Goal: Information Seeking & Learning: Check status

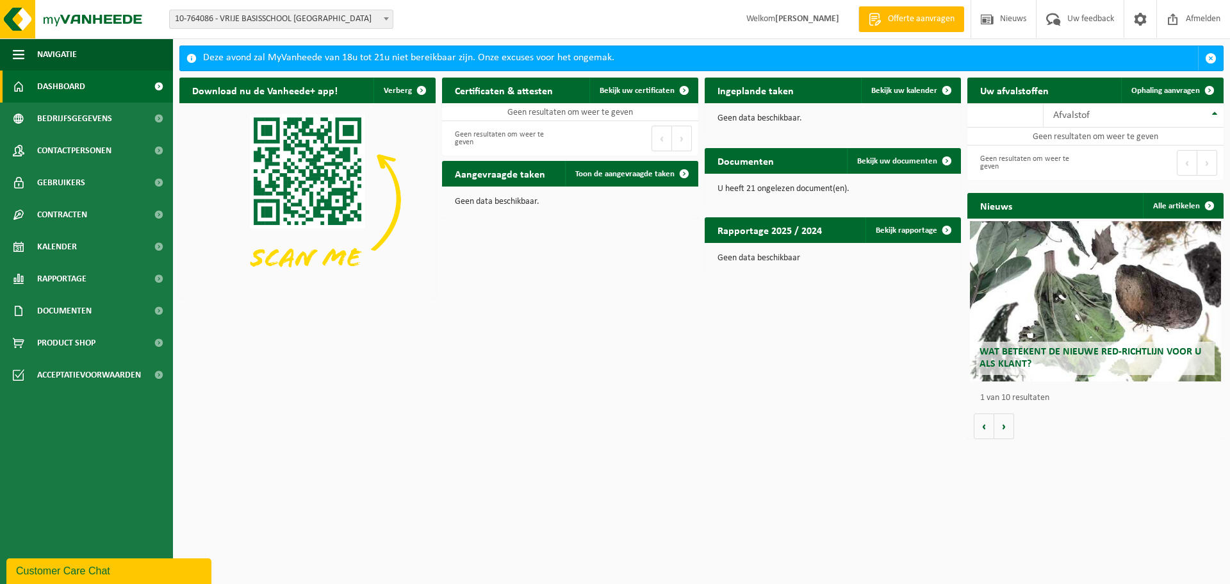
click at [766, 188] on p "U heeft 21 ongelezen document(en)." at bounding box center [833, 189] width 231 height 9
click at [912, 165] on span "Bekijk uw documenten" at bounding box center [897, 161] width 80 height 8
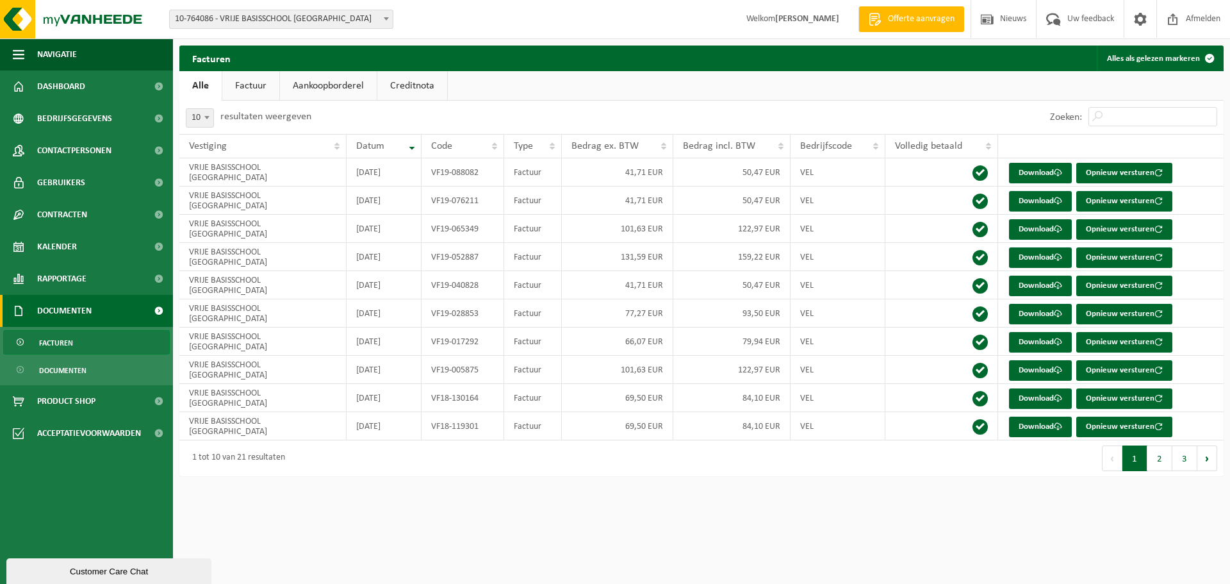
click at [389, 22] on span at bounding box center [386, 18] width 13 height 17
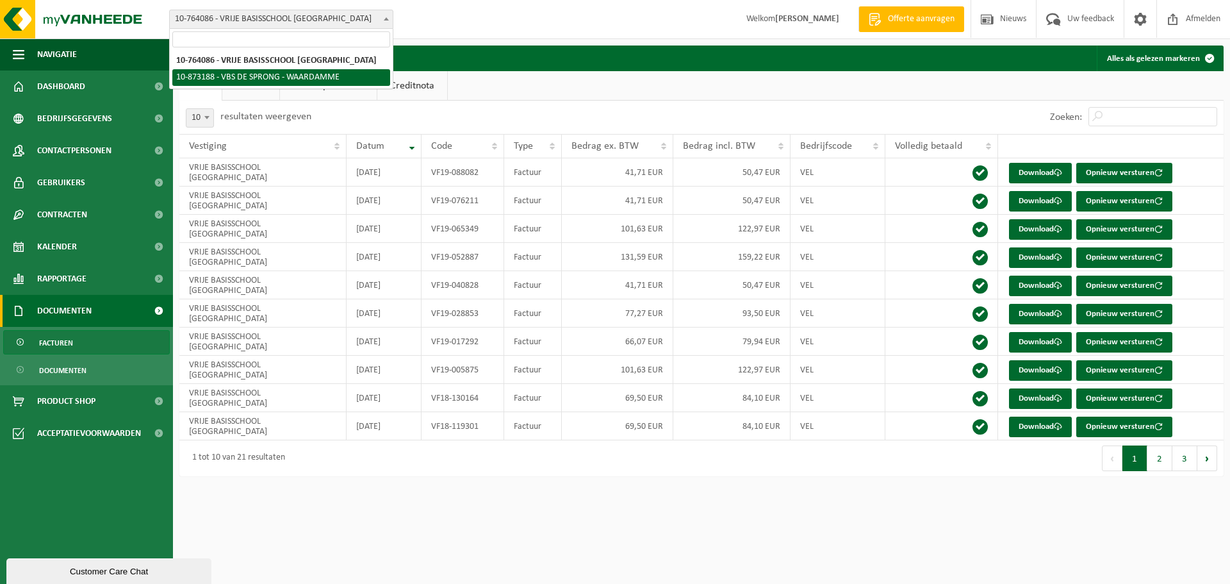
select select "106091"
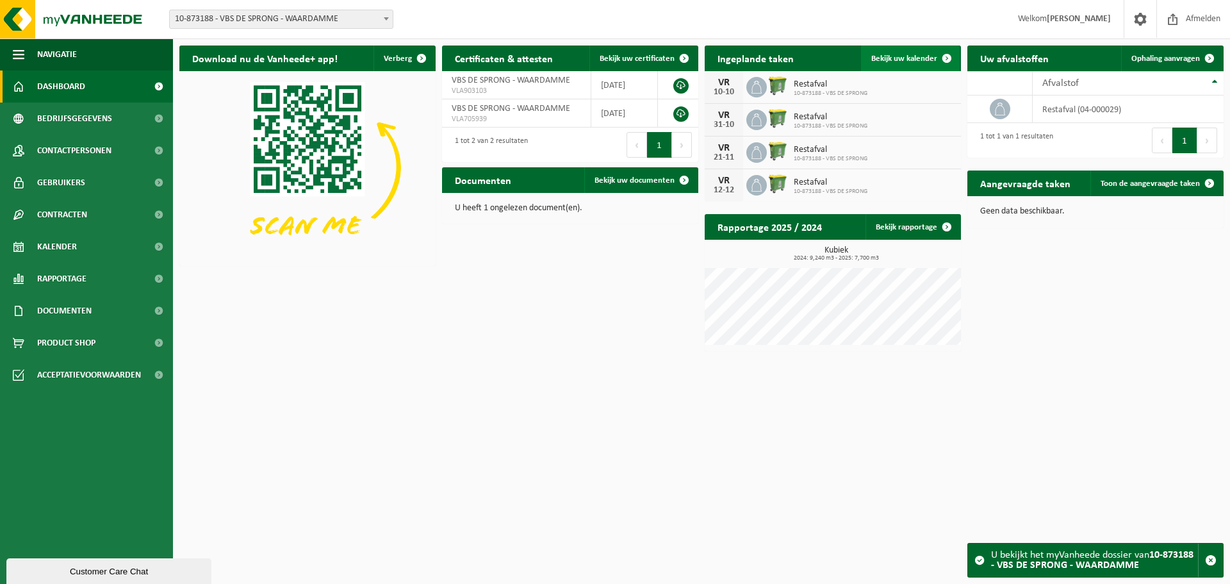
click at [930, 57] on span "Bekijk uw kalender" at bounding box center [904, 58] width 66 height 8
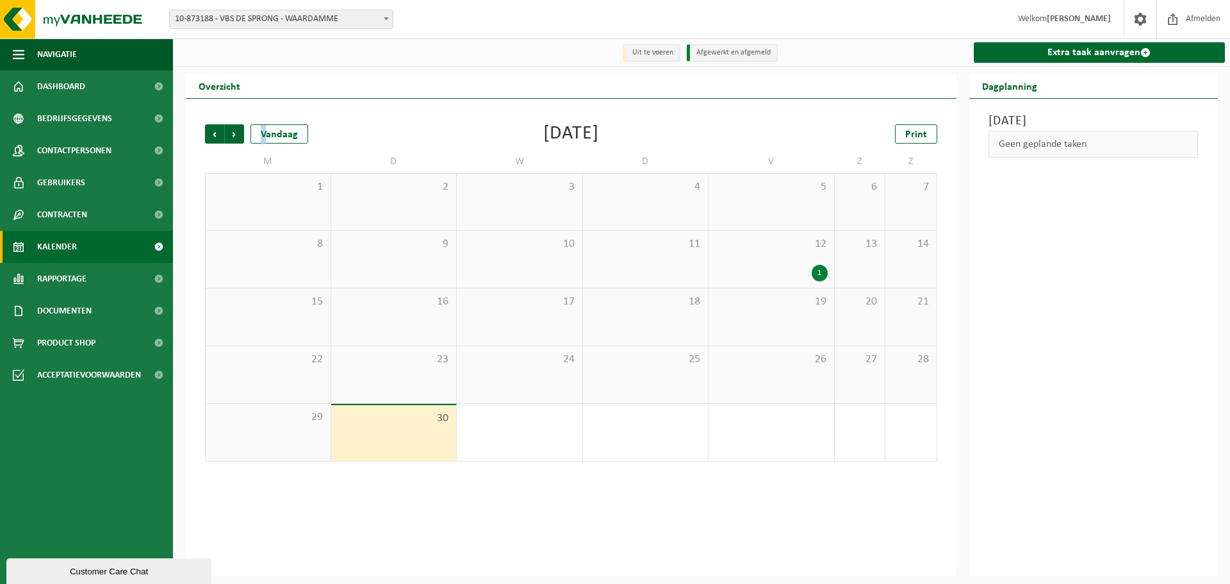
drag, startPoint x: 267, startPoint y: 140, endPoint x: 338, endPoint y: 129, distance: 71.9
click at [340, 135] on div "Vorige Volgende Vandaag September 2025 Print" at bounding box center [571, 133] width 732 height 19
click at [422, 115] on div "Vorige Volgende Vandaag September 2025 Print M D W D V Z Z 1 2 3 4 5 6 7 8 9 10…" at bounding box center [571, 292] width 745 height 363
click at [661, 57] on li "Uit te voeren" at bounding box center [652, 52] width 58 height 17
click at [111, 244] on link "Kalender" at bounding box center [86, 247] width 173 height 32
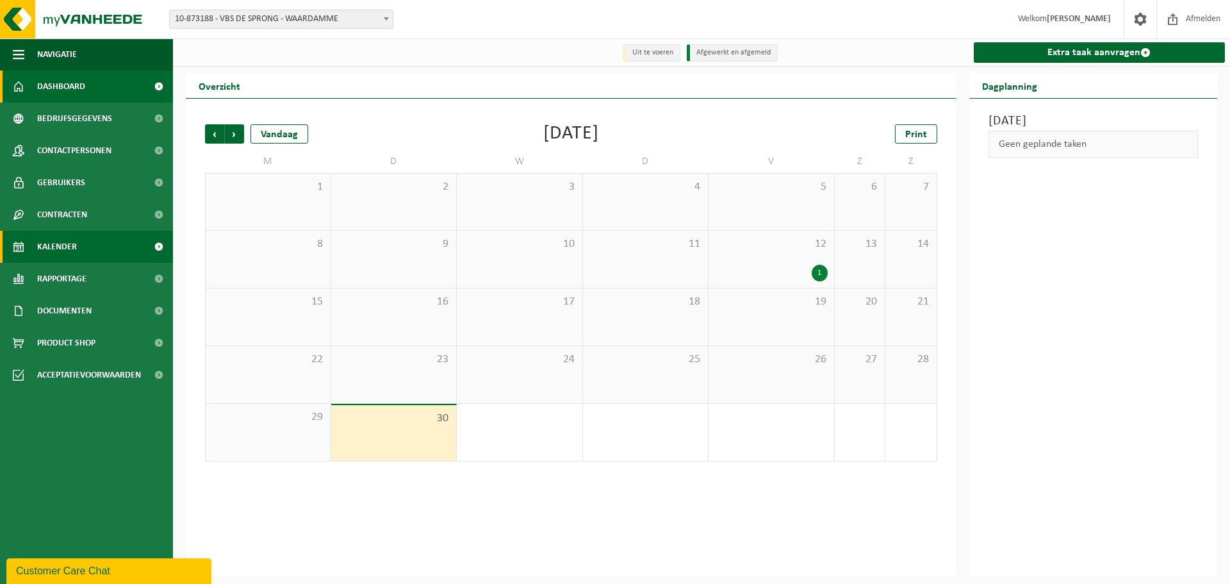
click at [81, 85] on span "Dashboard" at bounding box center [61, 86] width 48 height 32
